Goal: Task Accomplishment & Management: Manage account settings

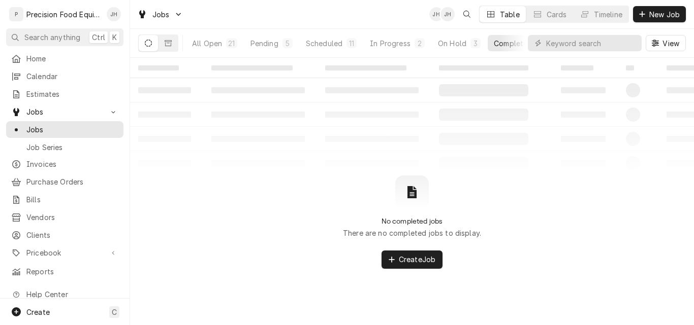
click at [502, 42] on div "Completed" at bounding box center [513, 43] width 38 height 11
click at [450, 41] on div "On Hold" at bounding box center [452, 43] width 28 height 11
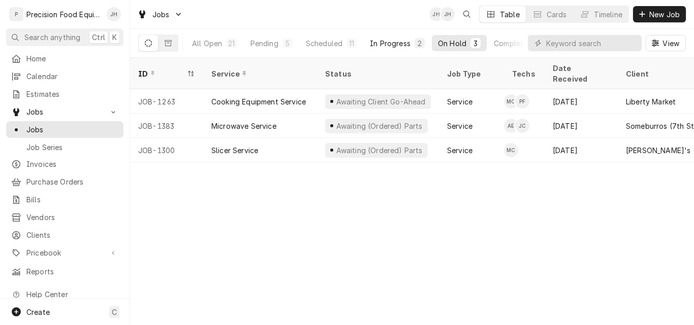
click at [385, 46] on div "In Progress" at bounding box center [390, 43] width 41 height 11
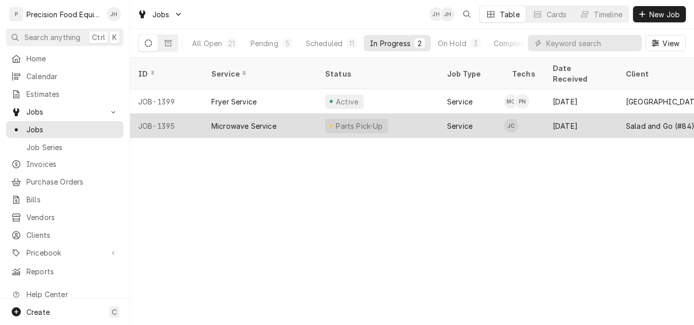
click at [269, 121] on div "Microwave Service" at bounding box center [243, 126] width 65 height 11
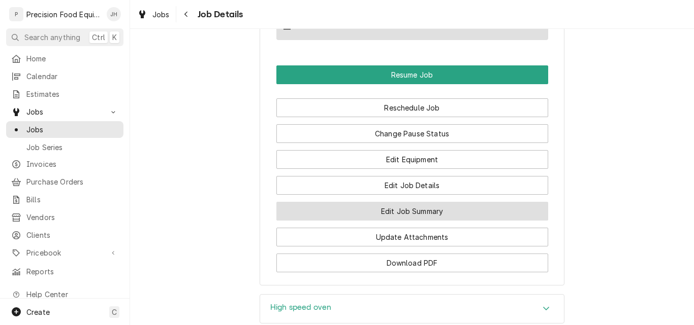
scroll to position [1015, 0]
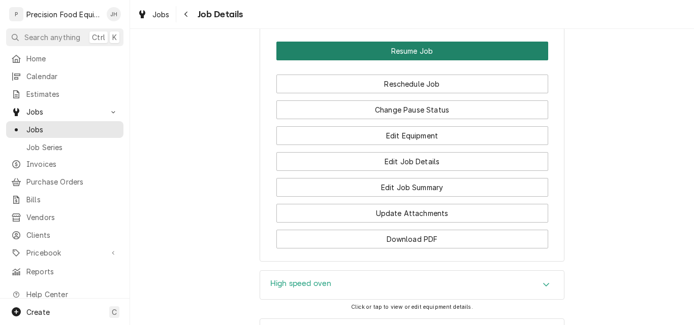
click at [403, 60] on button "Resume Job" at bounding box center [412, 51] width 272 height 19
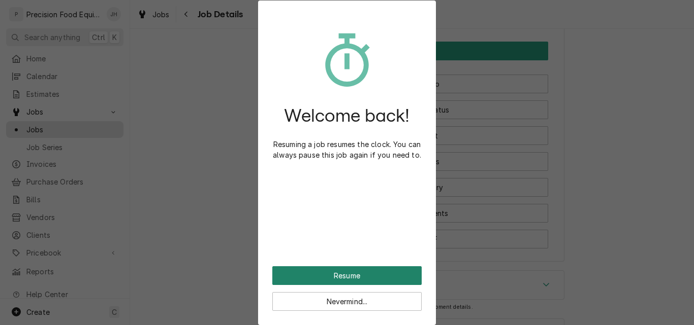
click at [345, 274] on button "Resume" at bounding box center [346, 276] width 149 height 19
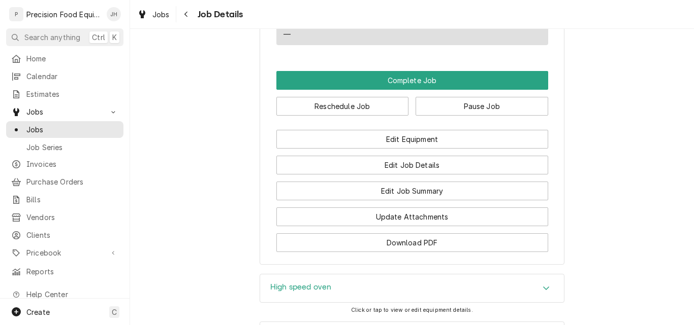
scroll to position [914, 0]
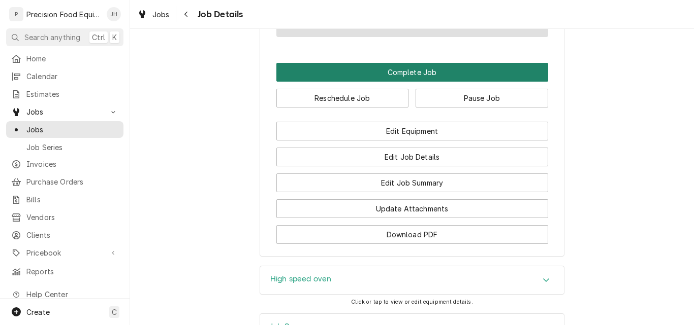
click at [390, 82] on button "Complete Job" at bounding box center [412, 72] width 272 height 19
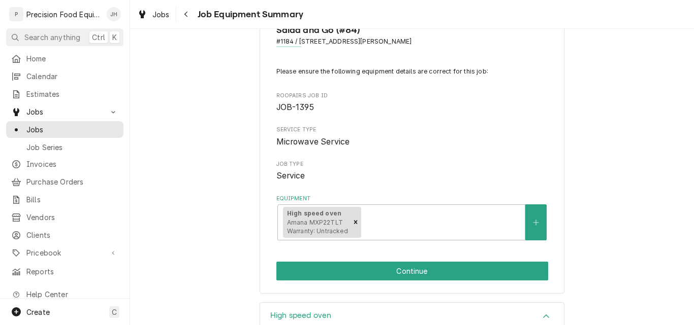
scroll to position [203, 0]
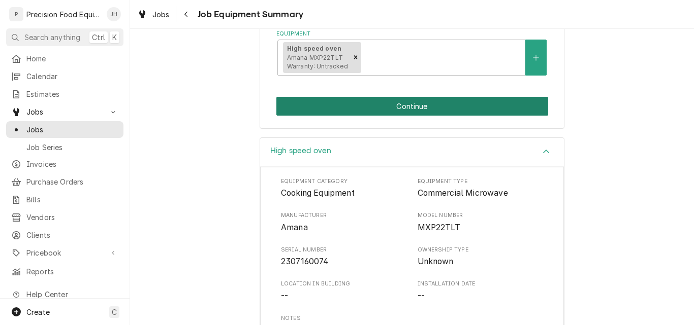
click at [421, 108] on button "Continue" at bounding box center [412, 106] width 272 height 19
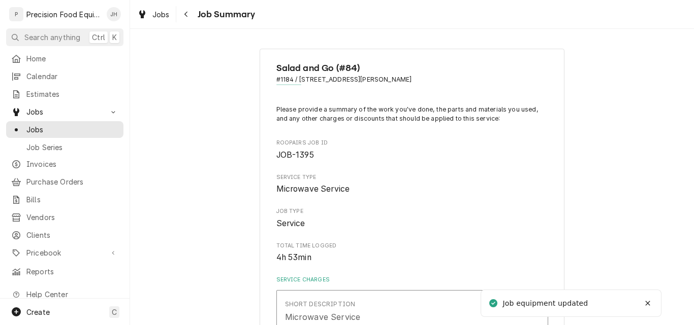
type textarea "x"
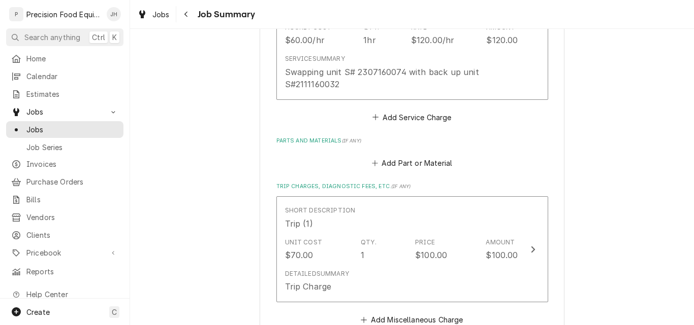
scroll to position [355, 0]
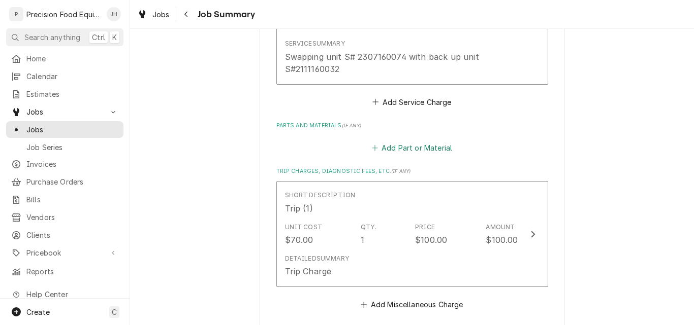
click at [419, 152] on button "Add Part or Material" at bounding box center [412, 148] width 84 height 14
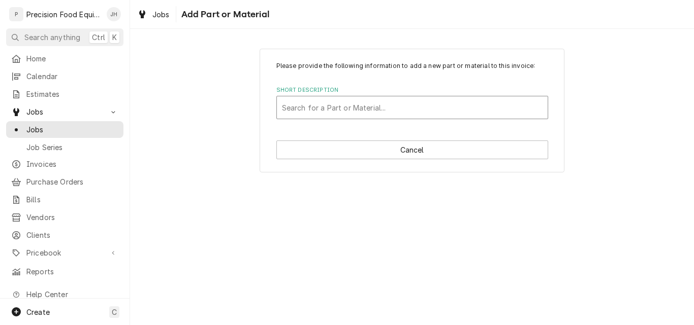
click at [344, 108] on div "Short Description" at bounding box center [412, 107] width 260 height 18
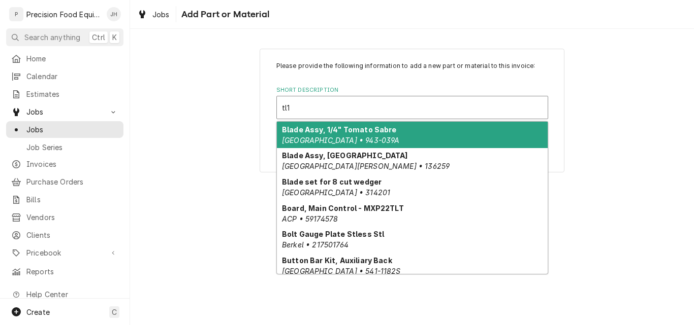
type input "tl10"
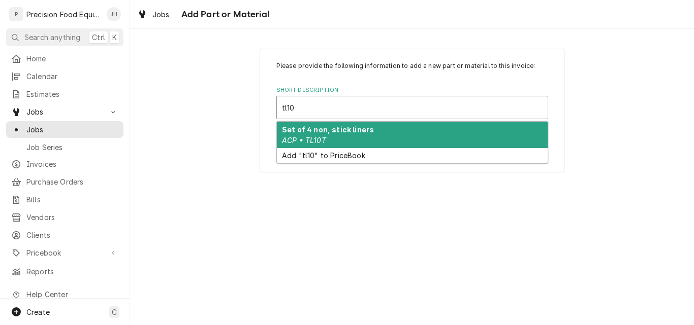
click at [357, 132] on strong "Set of 4 non, stick liners" at bounding box center [328, 129] width 92 height 9
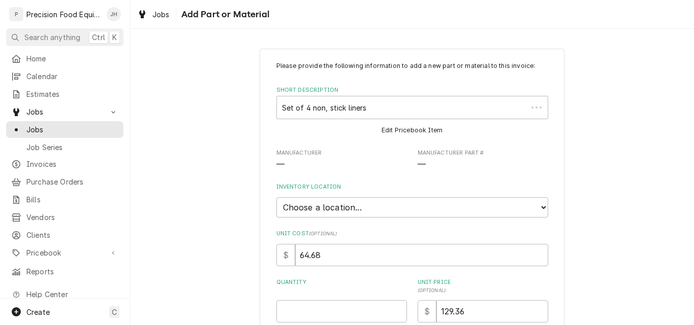
type textarea "x"
click at [382, 211] on select "Choose a location... QBD Warehouse" at bounding box center [412, 208] width 272 height 20
select select "417"
click at [276, 198] on select "Choose a location... QBD Warehouse" at bounding box center [412, 208] width 272 height 20
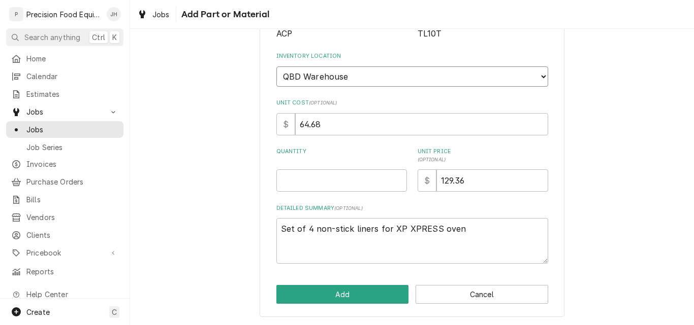
scroll to position [131, 0]
click at [304, 181] on input "Quantity" at bounding box center [341, 180] width 130 height 22
type textarea "x"
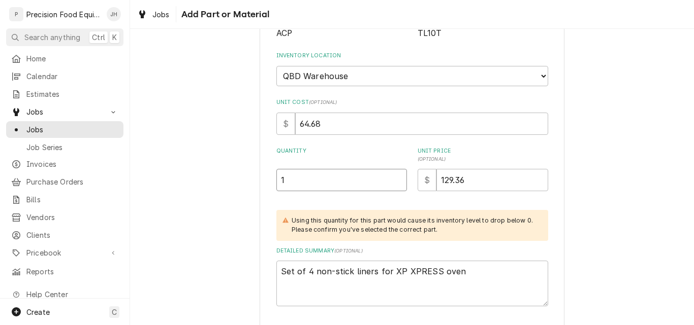
type input "1"
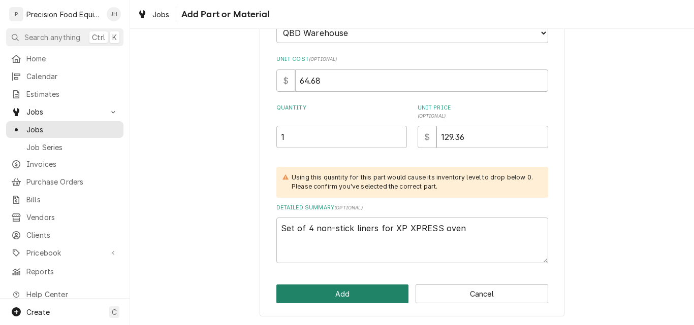
click at [347, 293] on button "Add" at bounding box center [342, 294] width 133 height 19
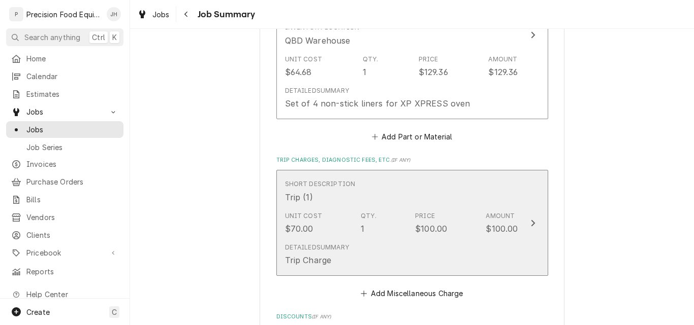
scroll to position [558, 0]
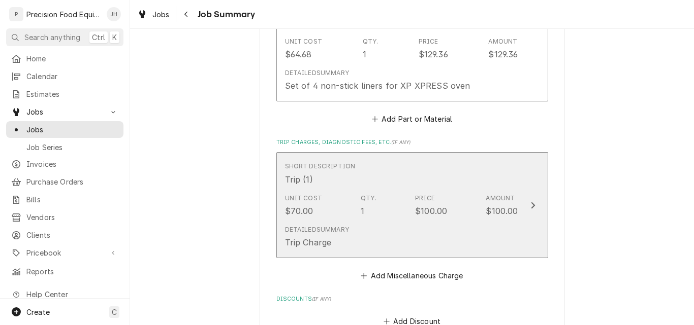
click at [463, 228] on div "Detailed Summary Trip Charge" at bounding box center [401, 236] width 233 height 31
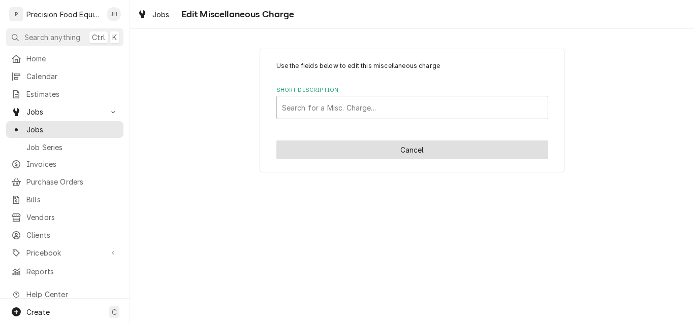
click at [359, 151] on button "Cancel" at bounding box center [412, 150] width 272 height 19
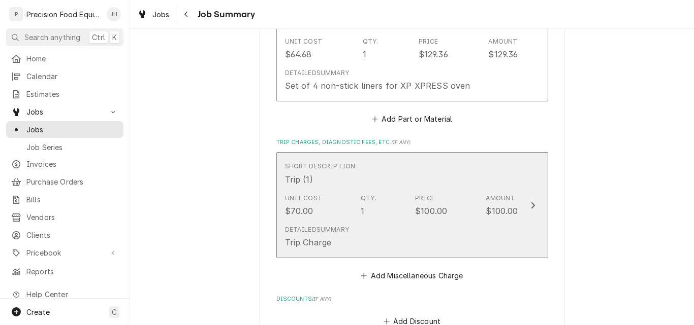
click at [443, 222] on div "Detailed Summary Trip Charge" at bounding box center [401, 236] width 233 height 31
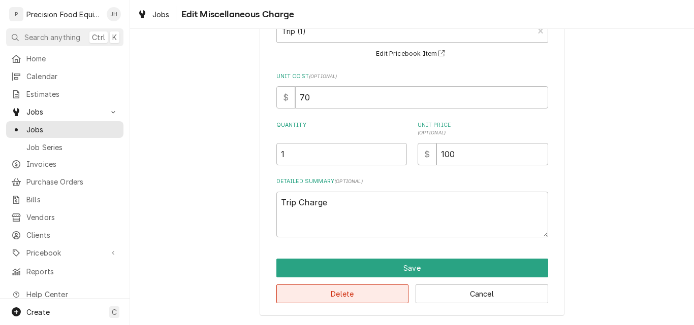
click at [349, 298] on button "Delete" at bounding box center [342, 294] width 133 height 19
type textarea "x"
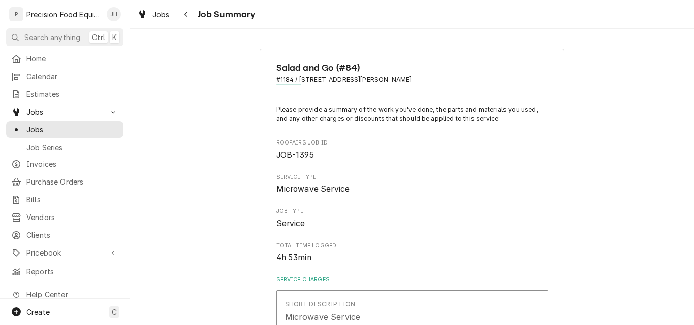
drag, startPoint x: 295, startPoint y: 80, endPoint x: 412, endPoint y: 81, distance: 116.3
click at [412, 81] on span "#1184 / [STREET_ADDRESS][PERSON_NAME]" at bounding box center [412, 79] width 272 height 9
copy span "10071 E Old Vail Rd, Tucson, AZ 85747"
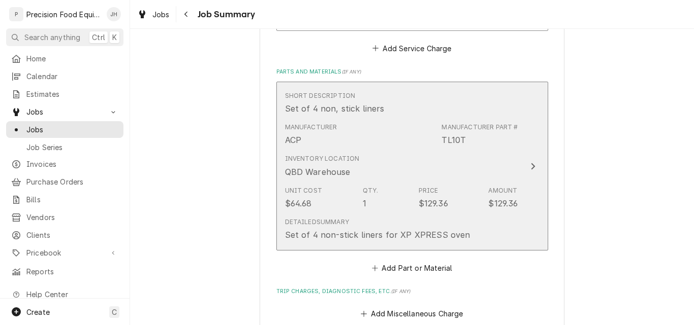
scroll to position [508, 0]
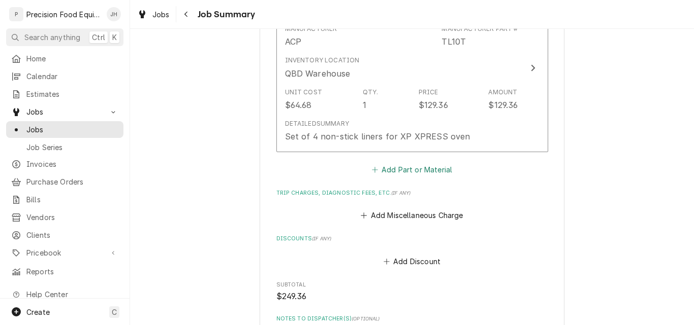
click at [433, 173] on button "Add Part or Material" at bounding box center [412, 169] width 84 height 14
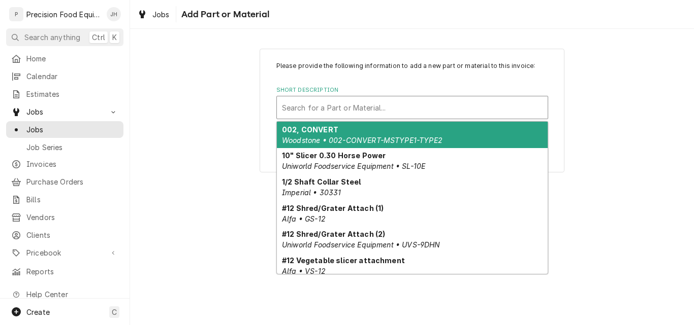
click at [320, 109] on div "Short Description" at bounding box center [412, 107] width 260 height 18
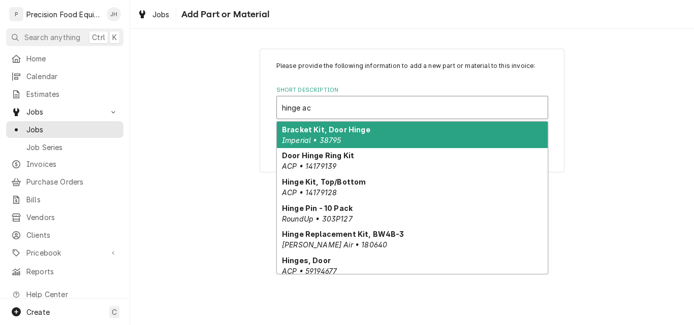
type input "hinge acp"
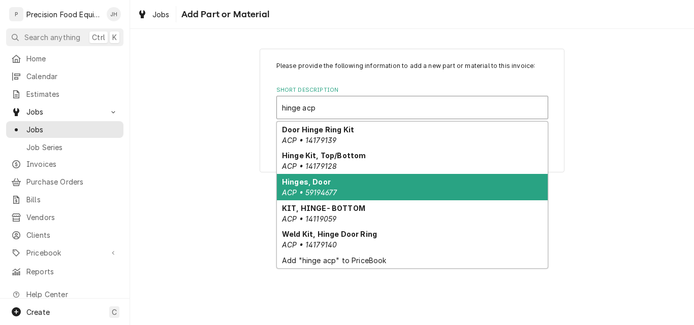
click at [335, 188] on em "ACP • 59194677" at bounding box center [309, 192] width 55 height 9
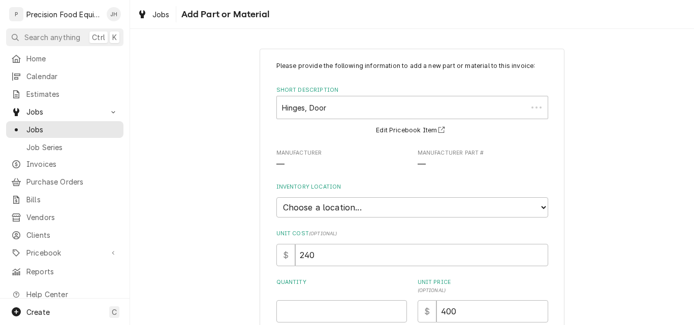
type textarea "x"
click at [384, 208] on select "Choose a location... QBD Warehouse" at bounding box center [412, 208] width 272 height 20
select select "417"
click at [276, 198] on select "Choose a location... QBD Warehouse" at bounding box center [412, 208] width 272 height 20
type textarea "x"
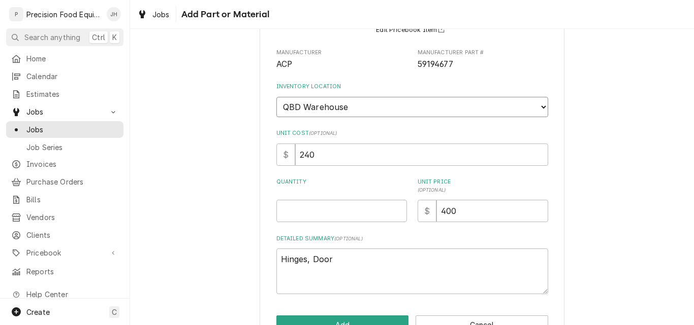
scroll to position [131, 0]
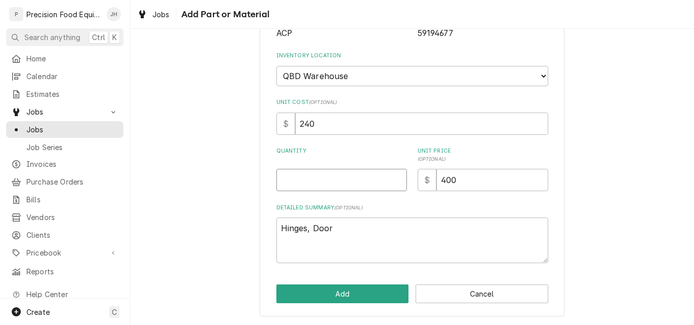
click at [301, 180] on input "Quantity" at bounding box center [341, 180] width 130 height 22
type input "1"
type textarea "x"
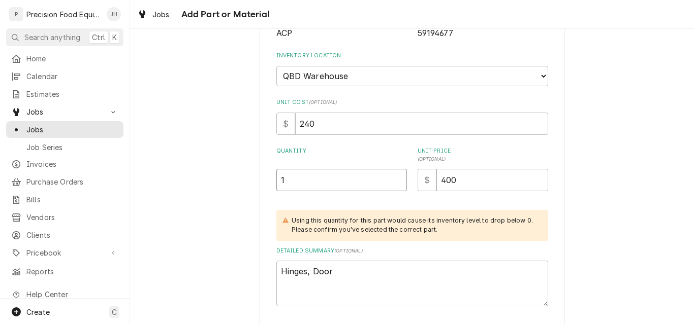
type input "1"
drag, startPoint x: 460, startPoint y: 179, endPoint x: 401, endPoint y: 180, distance: 59.9
click at [401, 180] on div "Quantity 1 Unit Price ( optional ) $ 400" at bounding box center [412, 169] width 272 height 44
type textarea "x"
type input "4"
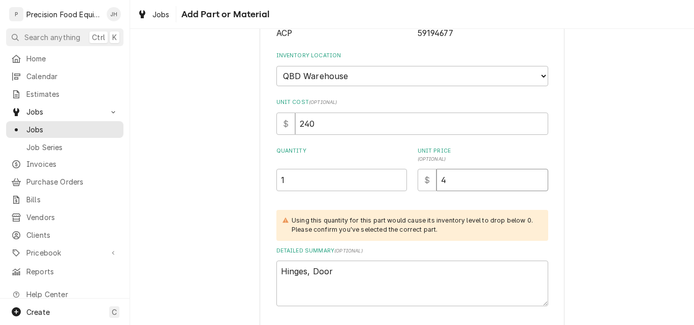
type textarea "x"
type input "418"
type textarea "x"
type input "418"
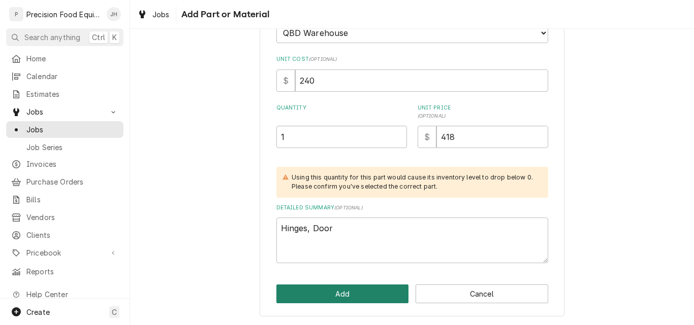
click at [348, 299] on button "Add" at bounding box center [342, 294] width 133 height 19
type textarea "x"
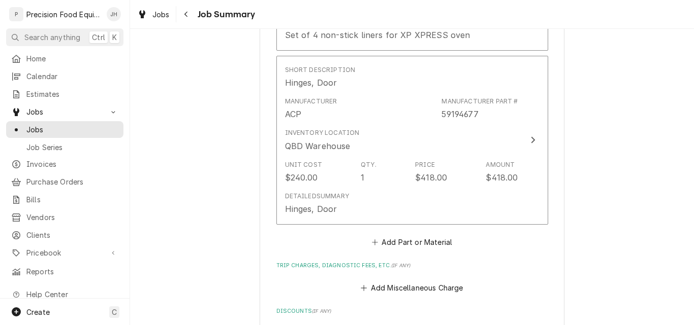
scroll to position [660, 0]
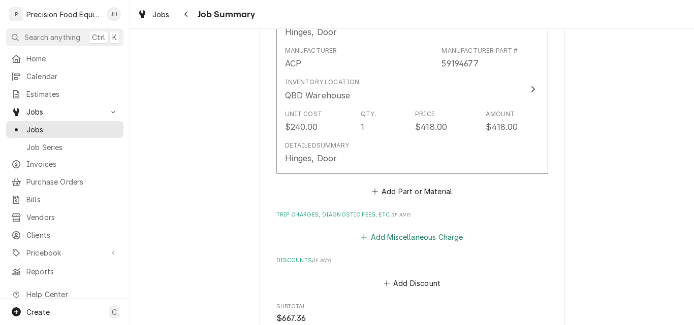
click at [407, 237] on button "Add Miscellaneous Charge" at bounding box center [412, 238] width 106 height 14
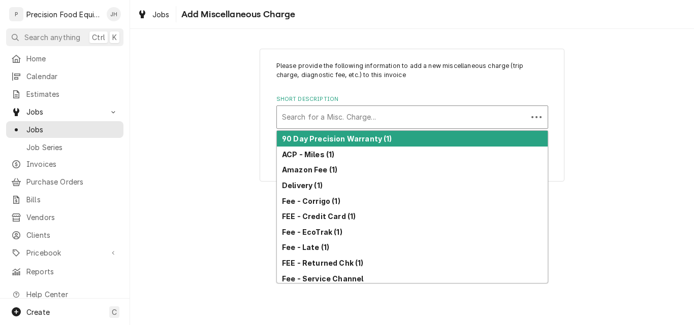
click at [320, 118] on div "Short Description" at bounding box center [402, 117] width 240 height 18
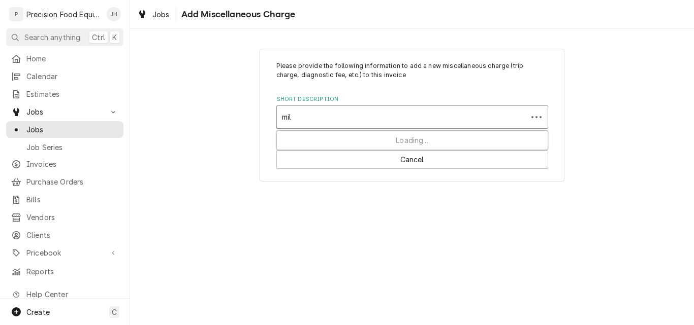
type input "mile"
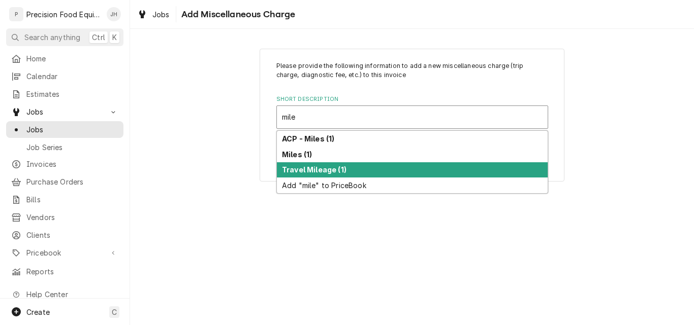
click at [319, 166] on strong "Travel Mileage (1)" at bounding box center [314, 170] width 64 height 9
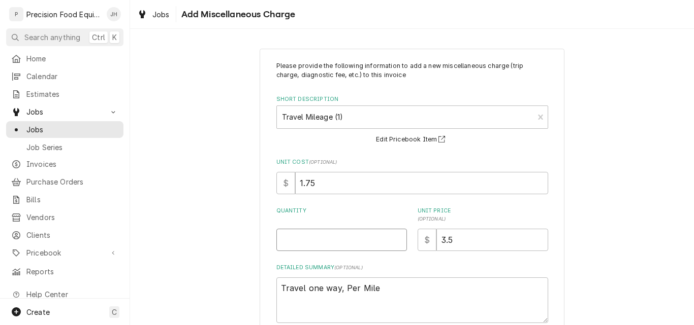
click at [309, 241] on input "Quantity" at bounding box center [341, 240] width 130 height 22
type textarea "x"
type input "1"
type textarea "x"
type input "11"
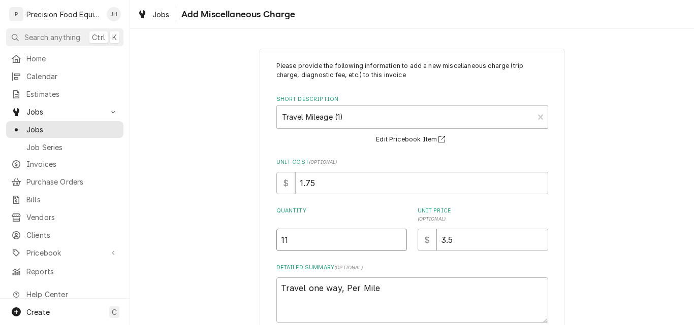
type textarea "x"
type input "116"
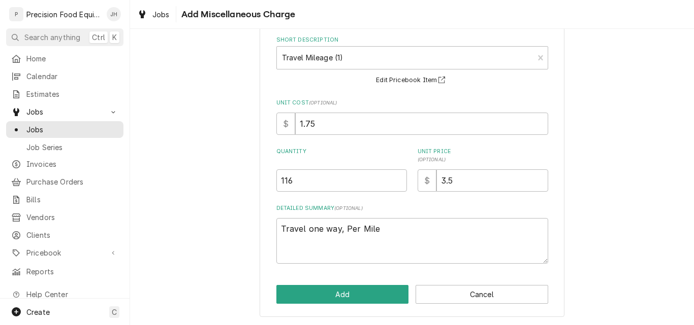
scroll to position [60, 0]
click at [348, 297] on button "Add" at bounding box center [342, 294] width 133 height 19
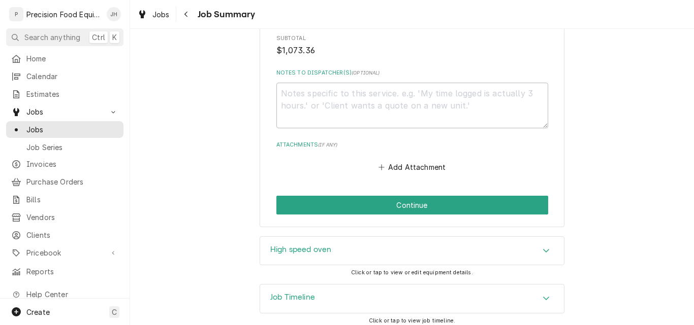
scroll to position [1046, 0]
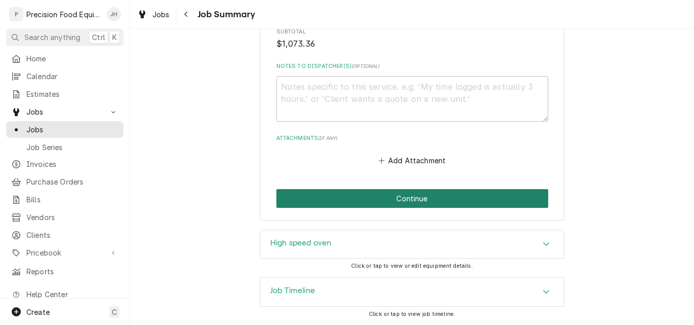
click at [413, 192] on button "Continue" at bounding box center [412, 198] width 272 height 19
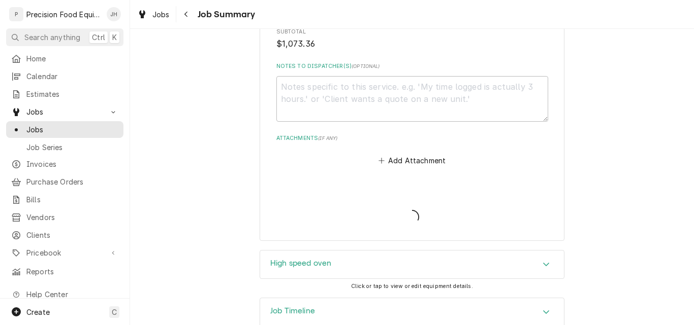
type textarea "x"
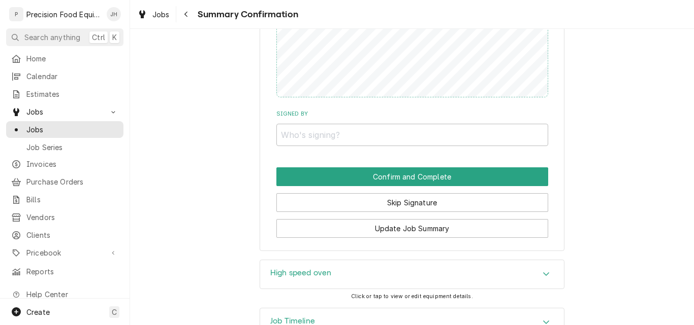
scroll to position [965, 0]
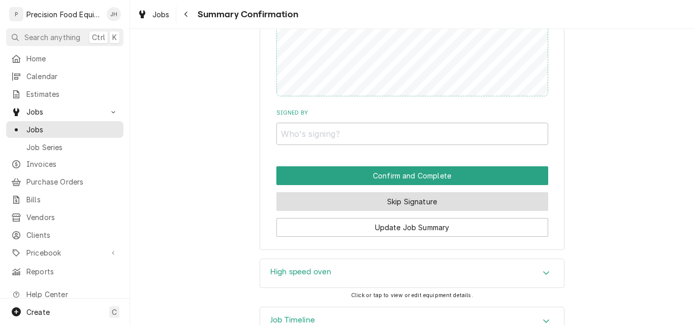
click at [445, 205] on button "Skip Signature" at bounding box center [412, 201] width 272 height 19
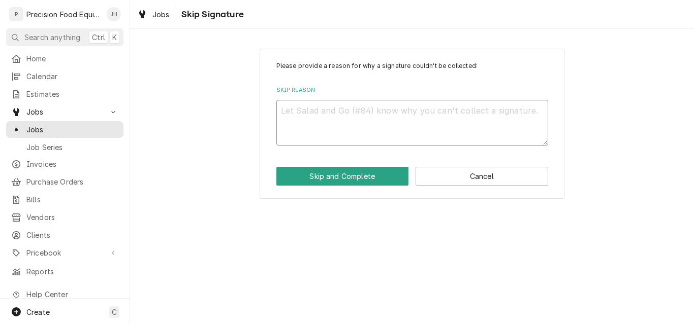
click at [359, 124] on textarea "Skip Reason" at bounding box center [412, 123] width 272 height 46
type textarea "x"
type textarea "n"
type textarea "x"
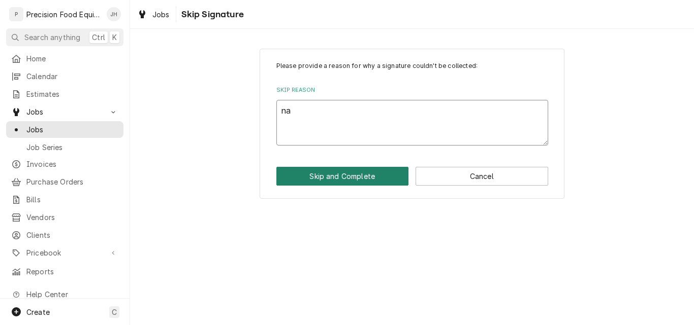
type textarea "na"
click at [357, 170] on button "Skip and Complete" at bounding box center [342, 176] width 133 height 19
type textarea "x"
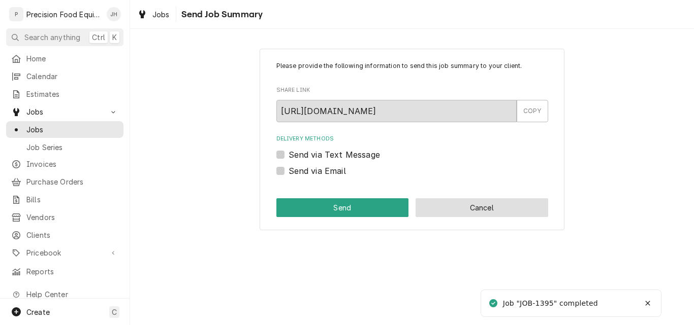
click at [462, 207] on button "Cancel" at bounding box center [481, 208] width 133 height 19
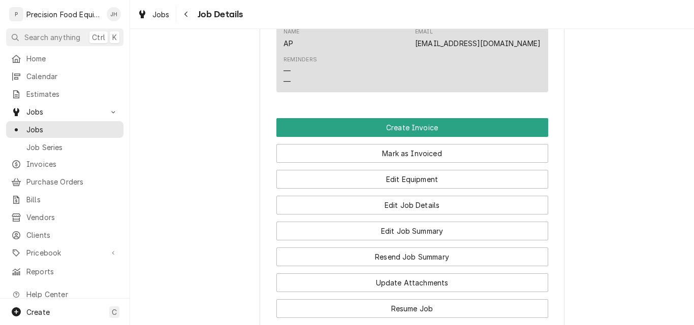
scroll to position [812, 0]
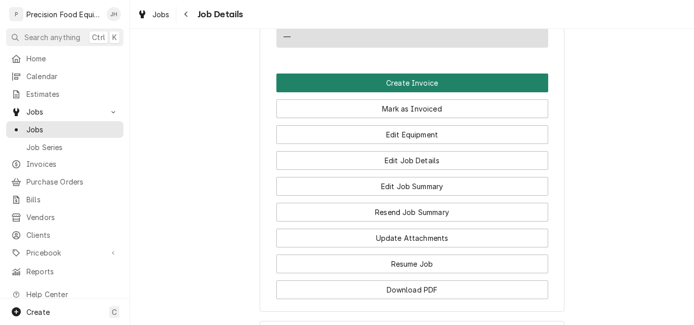
click at [434, 92] on button "Create Invoice" at bounding box center [412, 83] width 272 height 19
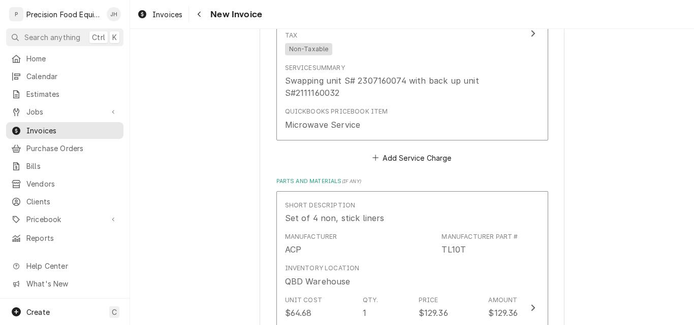
scroll to position [711, 0]
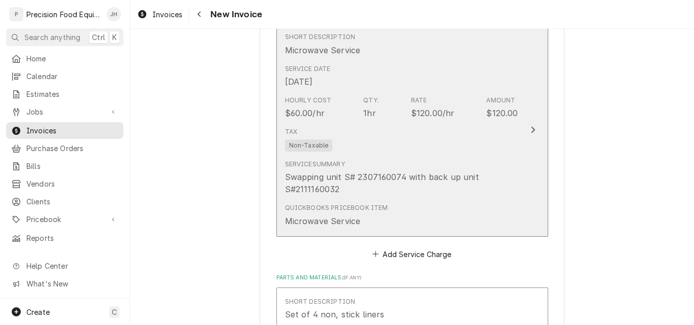
click at [426, 140] on div "Tax Non-Taxable" at bounding box center [401, 139] width 233 height 32
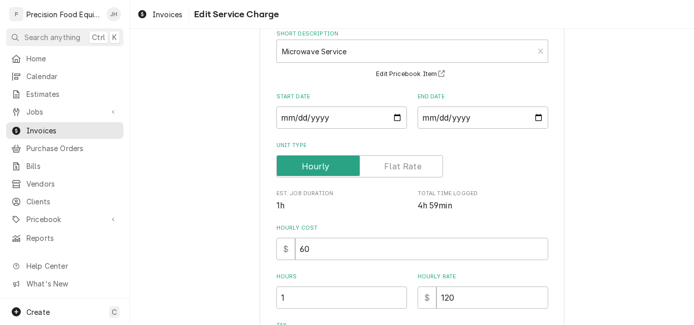
scroll to position [203, 0]
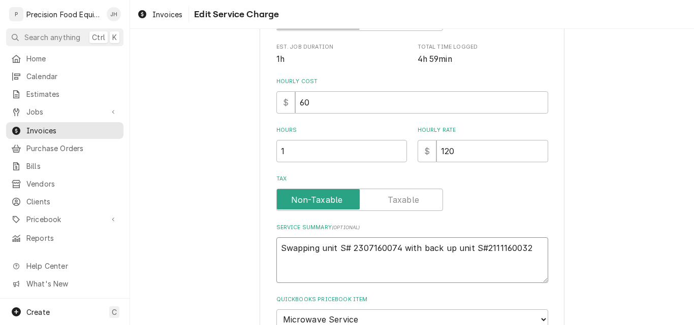
click at [523, 249] on textarea "Swapping unit S# 2307160074 with back up unit S#2111160032" at bounding box center [412, 261] width 272 height 46
type textarea "x"
type textarea "Swapping unit S# 2307160074 with back up unit S#2111160032"
type textarea "x"
type textarea "Swapping unit S# 2307160074 with back up unit S#2111160032 R"
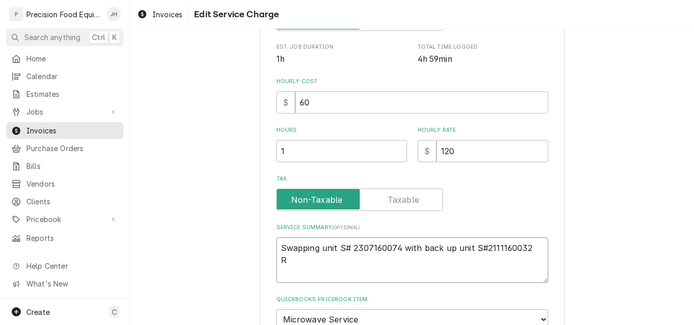
type textarea "x"
type textarea "Swapping unit S# 2307160074 with back up unit S#2111160032 Re"
type textarea "x"
type textarea "Swapping unit S# 2307160074 with back up unit S#2111160032 Rep"
type textarea "x"
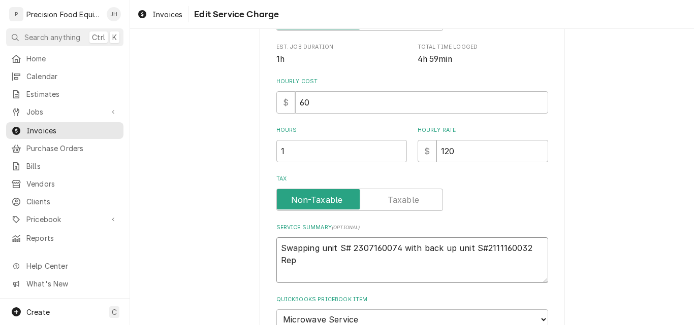
type textarea "Swapping unit S# 2307160074 with back up unit S#2111160032 Repa"
type textarea "x"
type textarea "Swapping unit S# 2307160074 with back up unit S#2111160032 Repai"
type textarea "x"
type textarea "Swapping unit S# 2307160074 with back up unit S#2111160032 Repair"
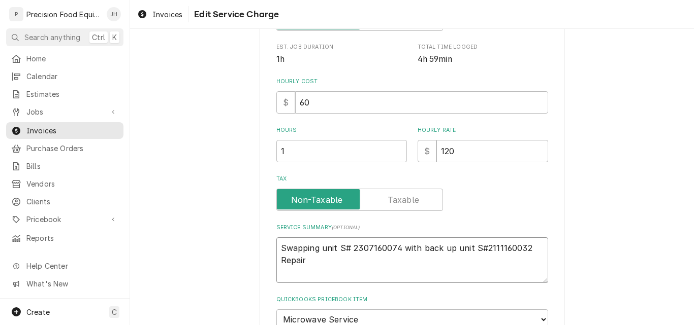
type textarea "x"
type textarea "Swapping unit S# 2307160074 with back up unit S#2111160032 Repaire"
type textarea "x"
type textarea "Swapping unit S# 2307160074 with back up unit S#2111160032 Repaired"
type textarea "x"
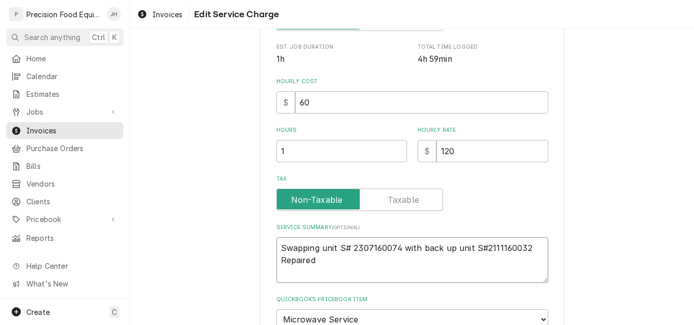
type textarea "Swapping unit S# 2307160074 with back up unit S#2111160032 Repaired"
type textarea "x"
type textarea "Swapping unit S# 2307160074 with back up unit S#2111160032 Repaired u"
type textarea "x"
type textarea "Swapping unit S# 2307160074 with back up unit S#2111160032 Repaired un"
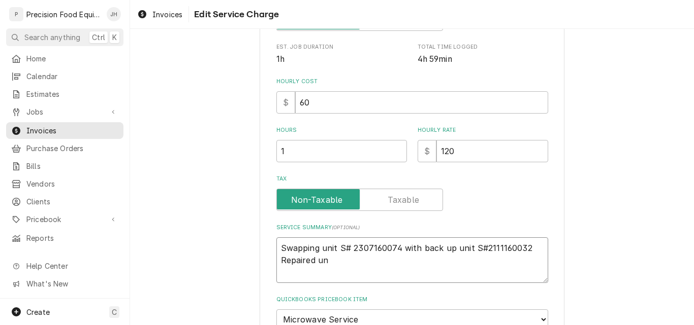
type textarea "x"
type textarea "Swapping unit S# 2307160074 with back up unit S#2111160032 Repaired uni"
type textarea "x"
type textarea "Swapping unit S# 2307160074 with back up unit S#2111160032 Repaired unit"
type textarea "x"
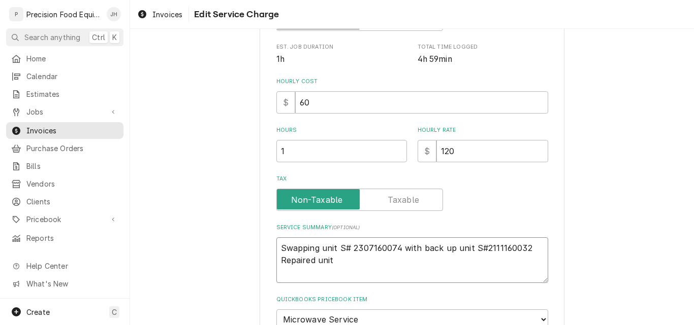
type textarea "Swapping unit S# 2307160074 with back up unit S#2111160032 Repaired unit."
type textarea "x"
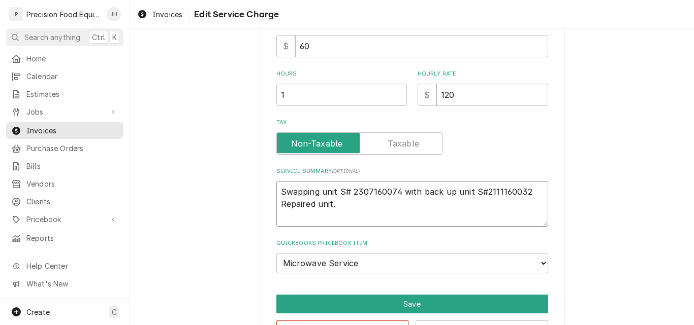
scroll to position [295, 0]
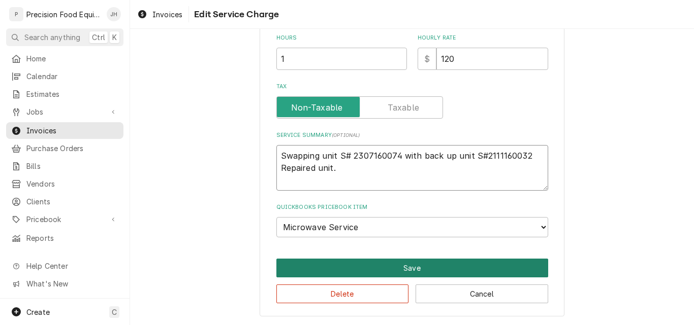
type textarea "Swapping unit S# 2307160074 with back up unit S#2111160032 Repaired unit."
click at [416, 273] on button "Save" at bounding box center [412, 268] width 272 height 19
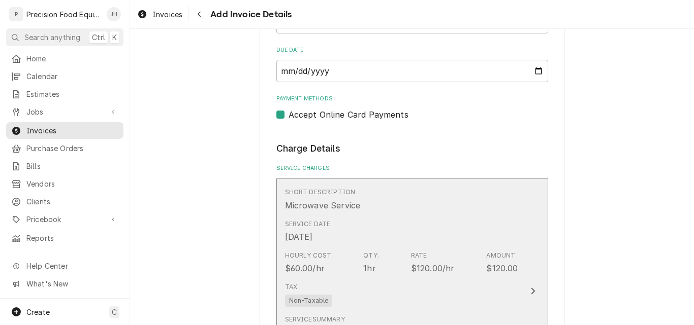
scroll to position [445, 0]
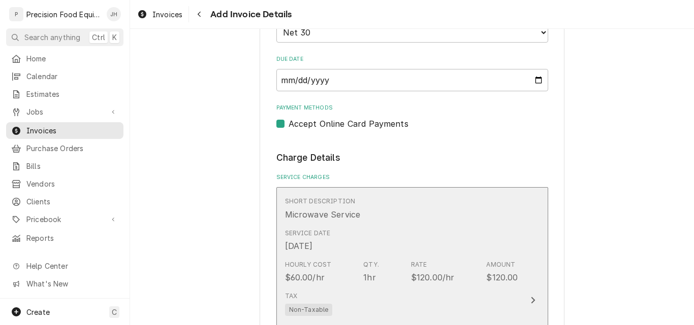
click at [403, 239] on div "Service Date Aug 26, 2025" at bounding box center [401, 240] width 233 height 31
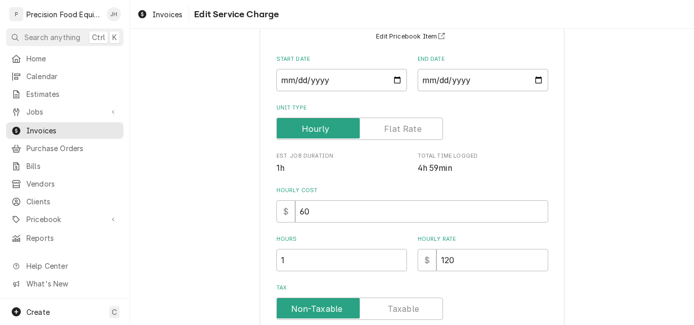
scroll to position [152, 0]
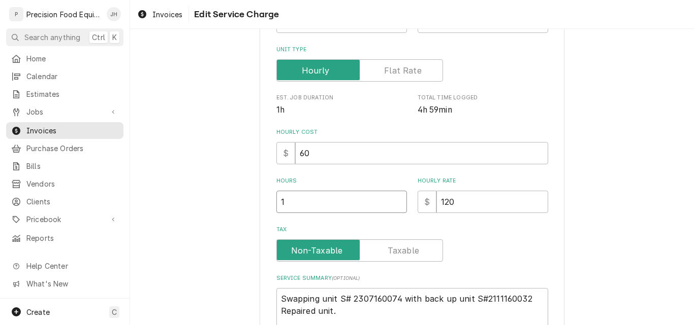
click at [326, 203] on input "1" at bounding box center [341, 202] width 130 height 22
drag, startPoint x: 286, startPoint y: 203, endPoint x: 202, endPoint y: 200, distance: 84.3
click at [219, 208] on div "Use the fields below to edit this service charge Short Description Microwave Se…" at bounding box center [412, 177] width 564 height 581
type textarea "x"
type input "3"
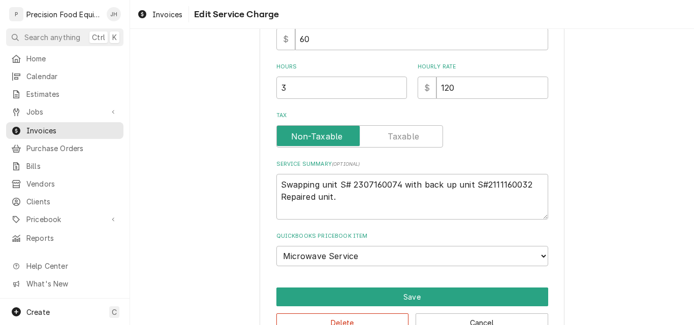
scroll to position [295, 0]
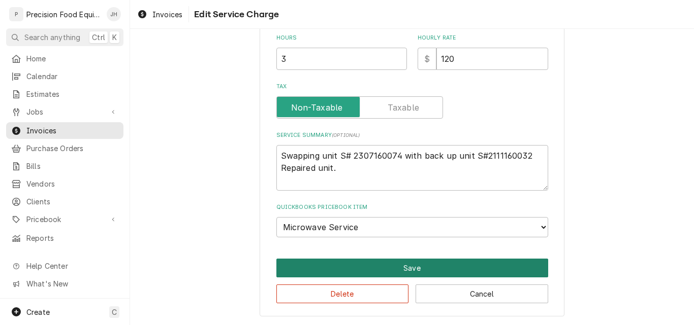
click at [406, 266] on button "Save" at bounding box center [412, 268] width 272 height 19
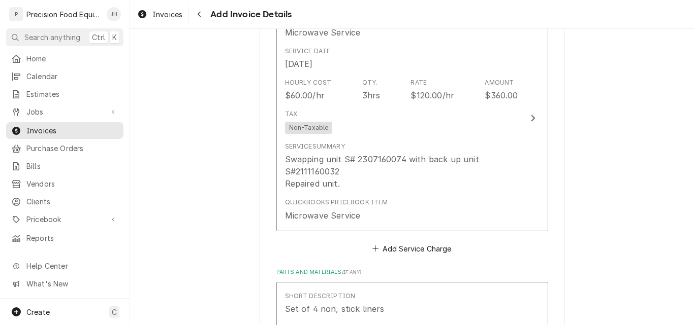
scroll to position [625, 0]
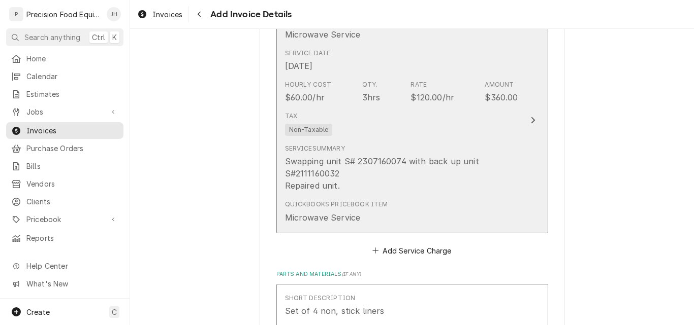
click at [441, 133] on div "Tax Non-Taxable" at bounding box center [401, 124] width 233 height 32
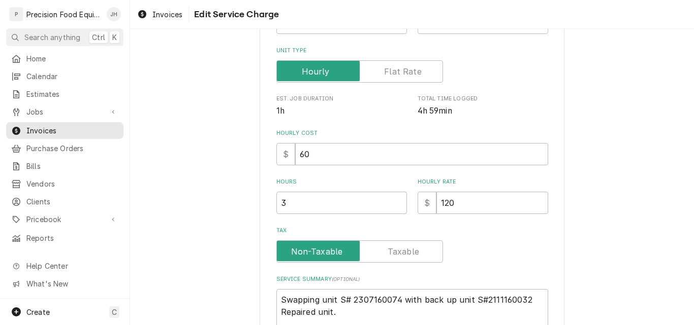
scroll to position [152, 0]
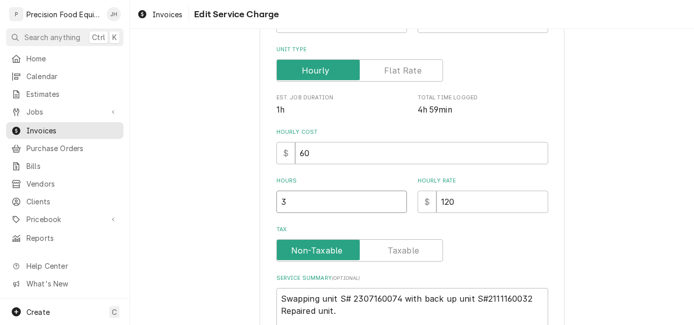
drag, startPoint x: 294, startPoint y: 195, endPoint x: 223, endPoint y: 206, distance: 72.0
click at [225, 206] on div "Use the fields below to edit this service charge Short Description Microwave Se…" at bounding box center [412, 177] width 564 height 581
type textarea "x"
type input "2"
type textarea "x"
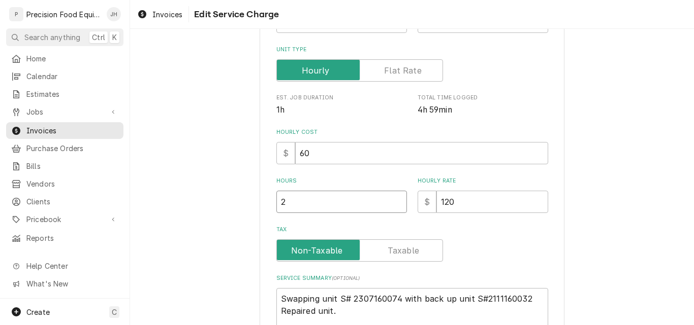
type input "2.7"
type textarea "x"
type input "2.75"
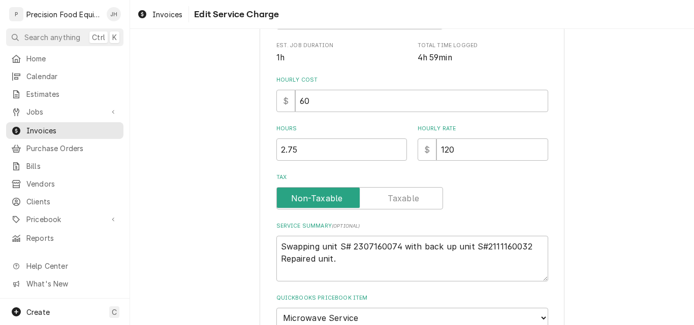
scroll to position [295, 0]
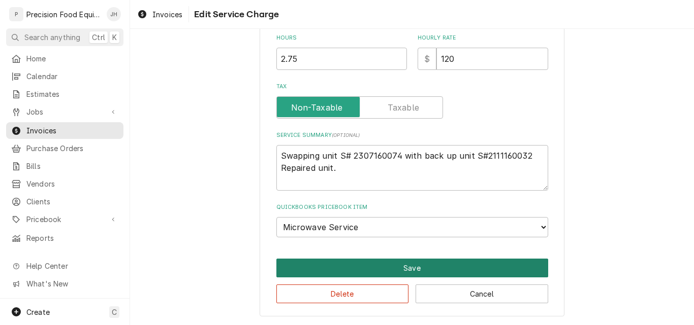
click at [426, 272] on button "Save" at bounding box center [412, 268] width 272 height 19
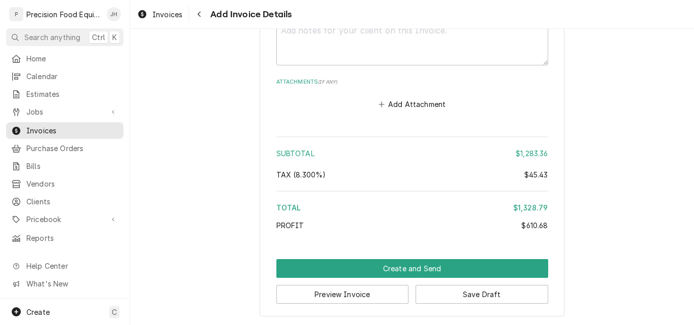
scroll to position [1742, 0]
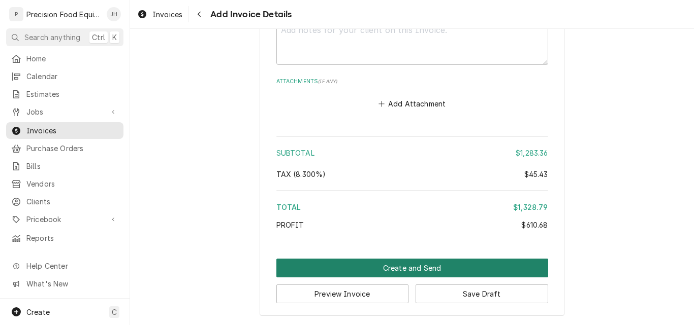
click at [414, 268] on button "Create and Send" at bounding box center [412, 268] width 272 height 19
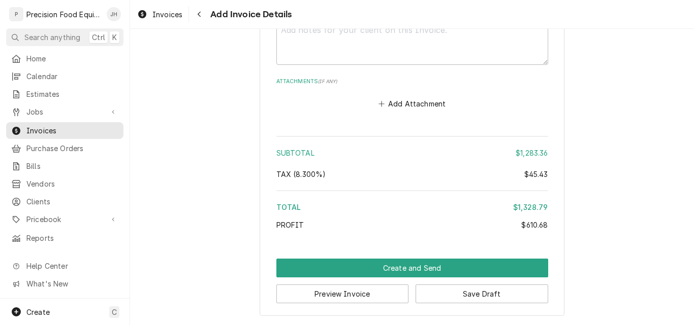
scroll to position [1736, 0]
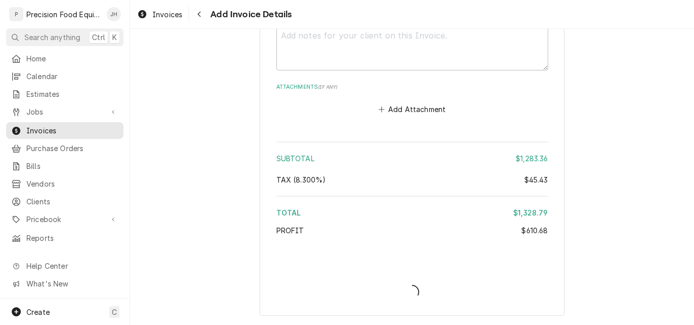
type textarea "x"
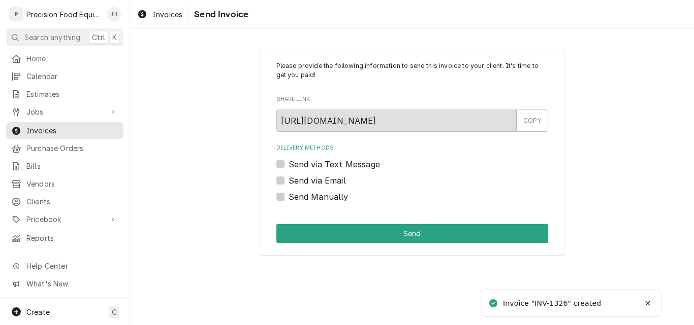
click at [293, 196] on label "Send Manually" at bounding box center [318, 197] width 60 height 12
click at [293, 196] on input "Send Manually" at bounding box center [424, 202] width 272 height 22
checkbox input "true"
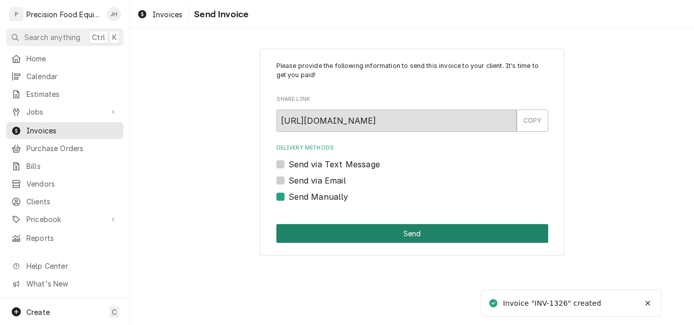
click at [379, 227] on button "Send" at bounding box center [412, 233] width 272 height 19
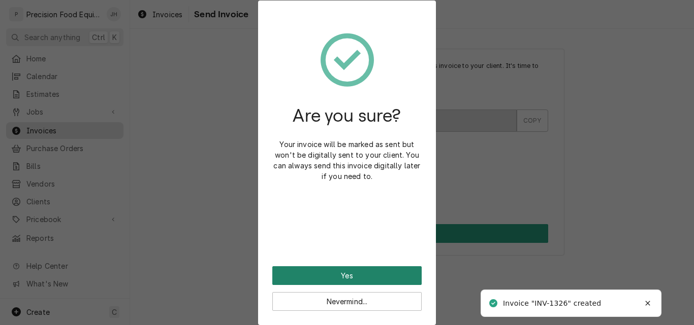
click at [355, 278] on button "Yes" at bounding box center [346, 276] width 149 height 19
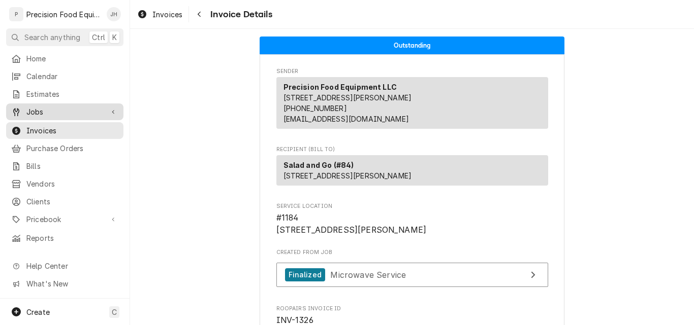
click at [51, 109] on span "Jobs" at bounding box center [64, 112] width 77 height 11
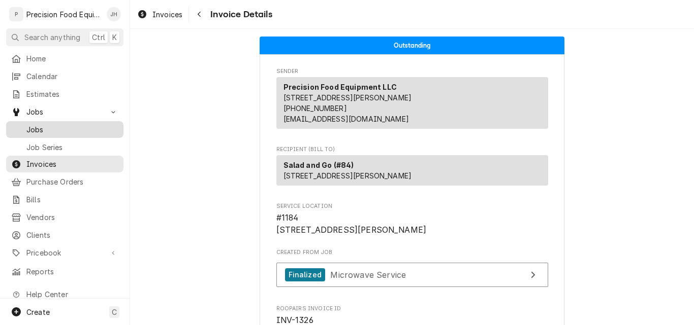
click at [36, 126] on span "Jobs" at bounding box center [72, 129] width 92 height 11
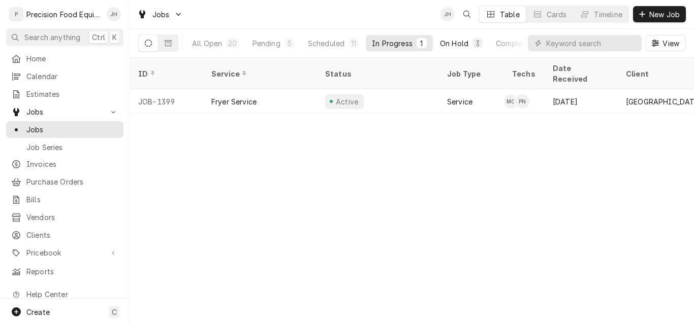
click at [453, 43] on div "On Hold" at bounding box center [454, 43] width 28 height 11
